Goal: Navigation & Orientation: Find specific page/section

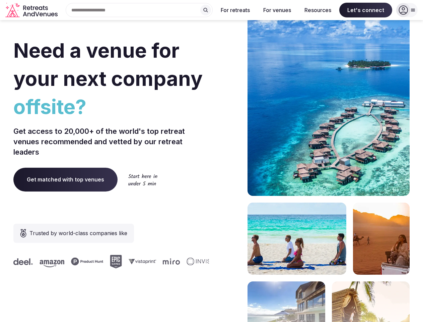
click at [211, 161] on div "Need a venue for your next company offsite? Get access to 20,000+ of the world'…" at bounding box center [211, 201] width 396 height 404
click at [139, 10] on div "Search Popular Destinations [GEOGRAPHIC_DATA], [GEOGRAPHIC_DATA] [GEOGRAPHIC_DA…" at bounding box center [136, 10] width 152 height 14
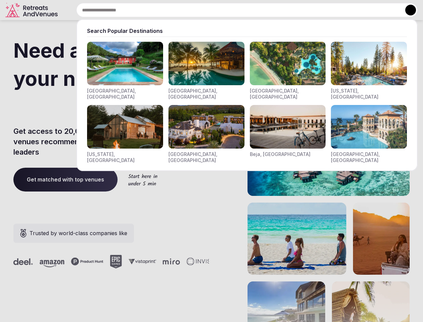
click at [206, 10] on input "text" at bounding box center [247, 10] width 342 height 14
click at [236, 10] on input "text" at bounding box center [247, 10] width 342 height 14
click at [277, 10] on input "text" at bounding box center [247, 10] width 342 height 14
click at [318, 10] on input "text" at bounding box center [247, 10] width 342 height 14
click at [366, 10] on input "text" at bounding box center [247, 10] width 342 height 14
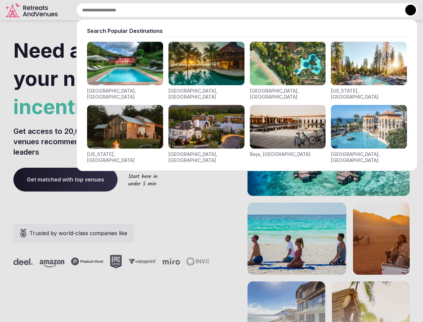
click at [407, 10] on button at bounding box center [411, 10] width 11 height 11
